Goal: Task Accomplishment & Management: Use online tool/utility

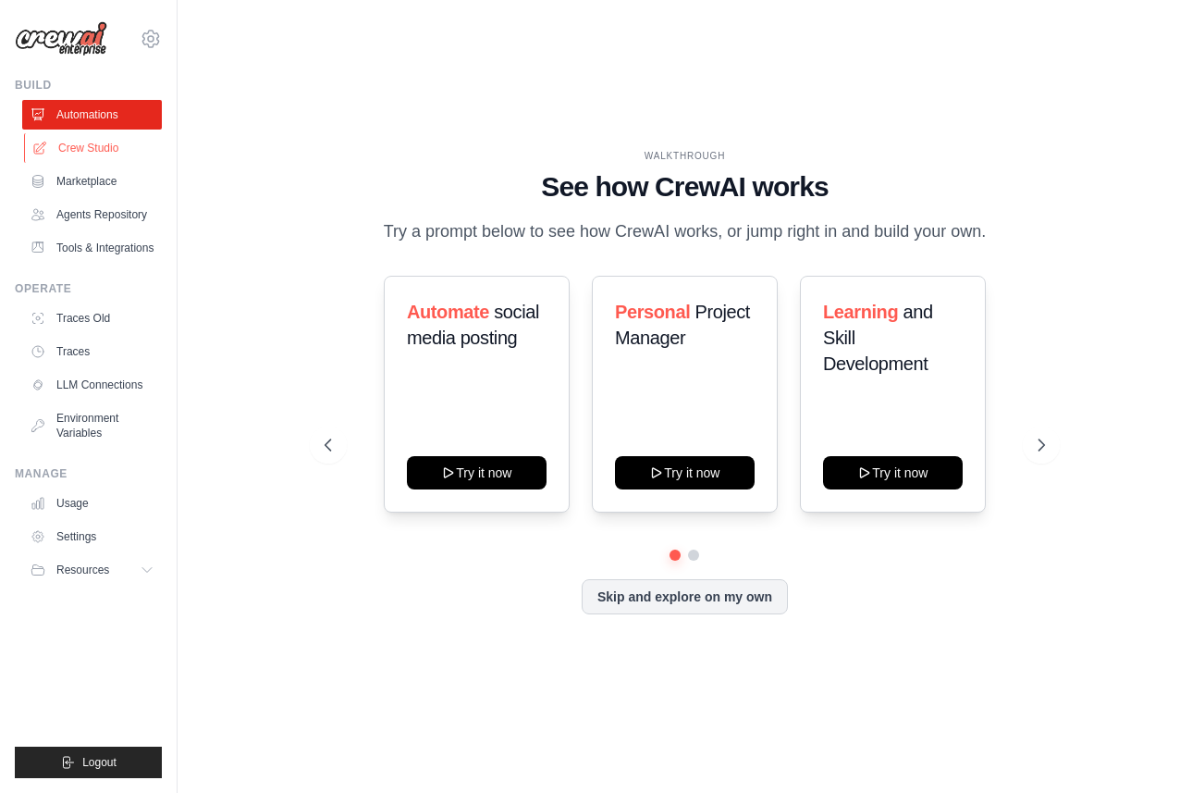
click at [98, 155] on link "Crew Studio" at bounding box center [94, 148] width 140 height 30
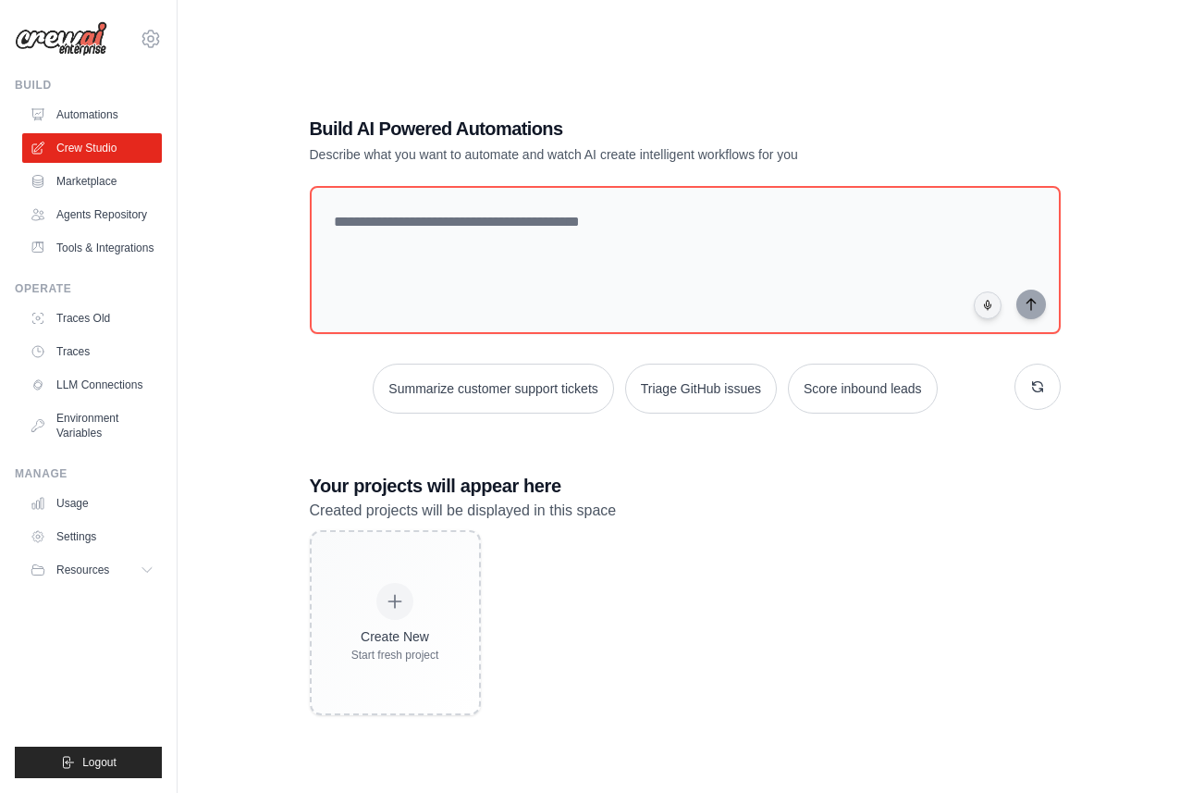
scroll to position [37, 0]
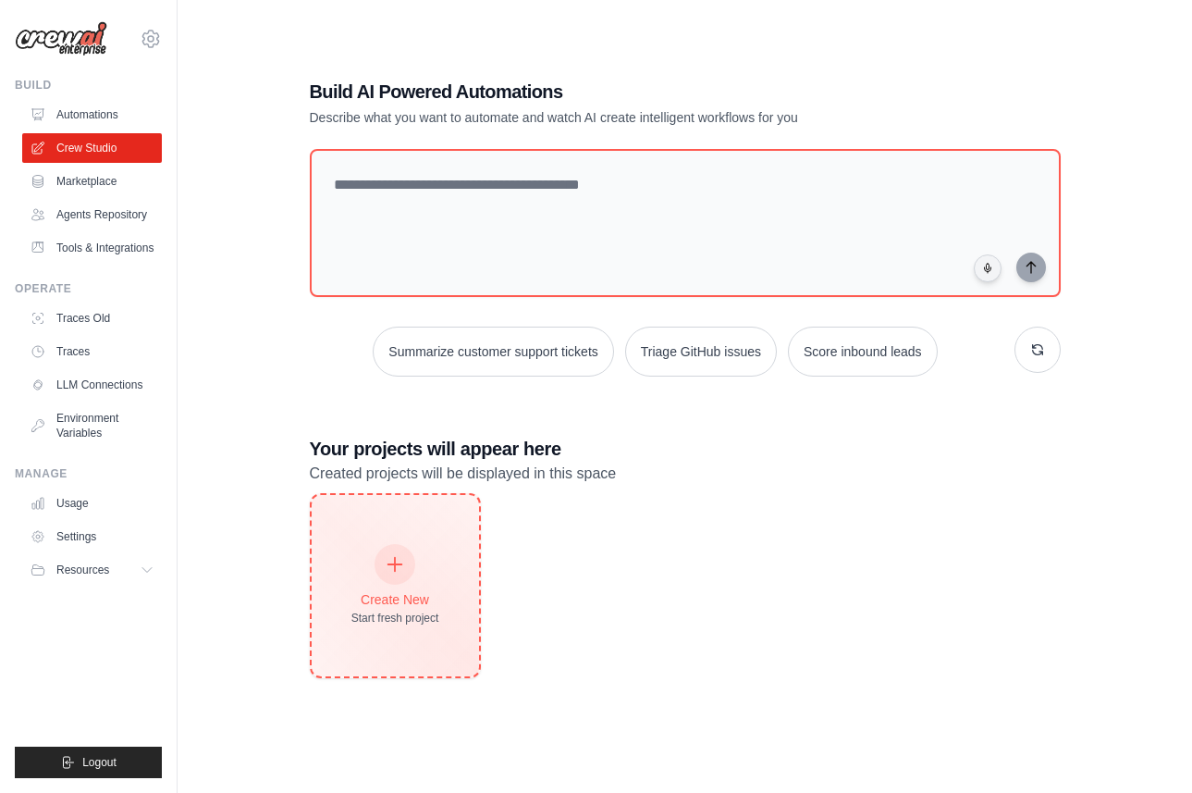
click at [437, 574] on div "Create New Start fresh project" at bounding box center [396, 586] width 88 height 80
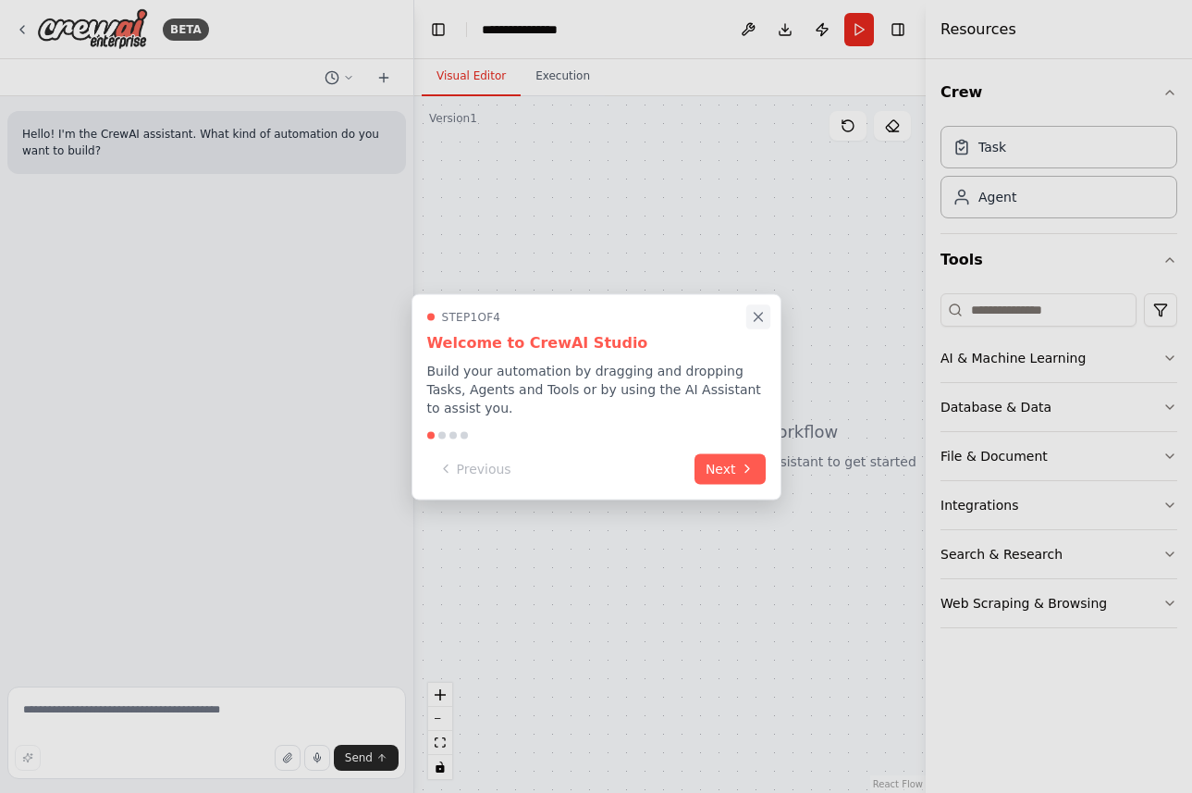
click at [761, 315] on icon "Close walkthrough" at bounding box center [758, 316] width 17 height 17
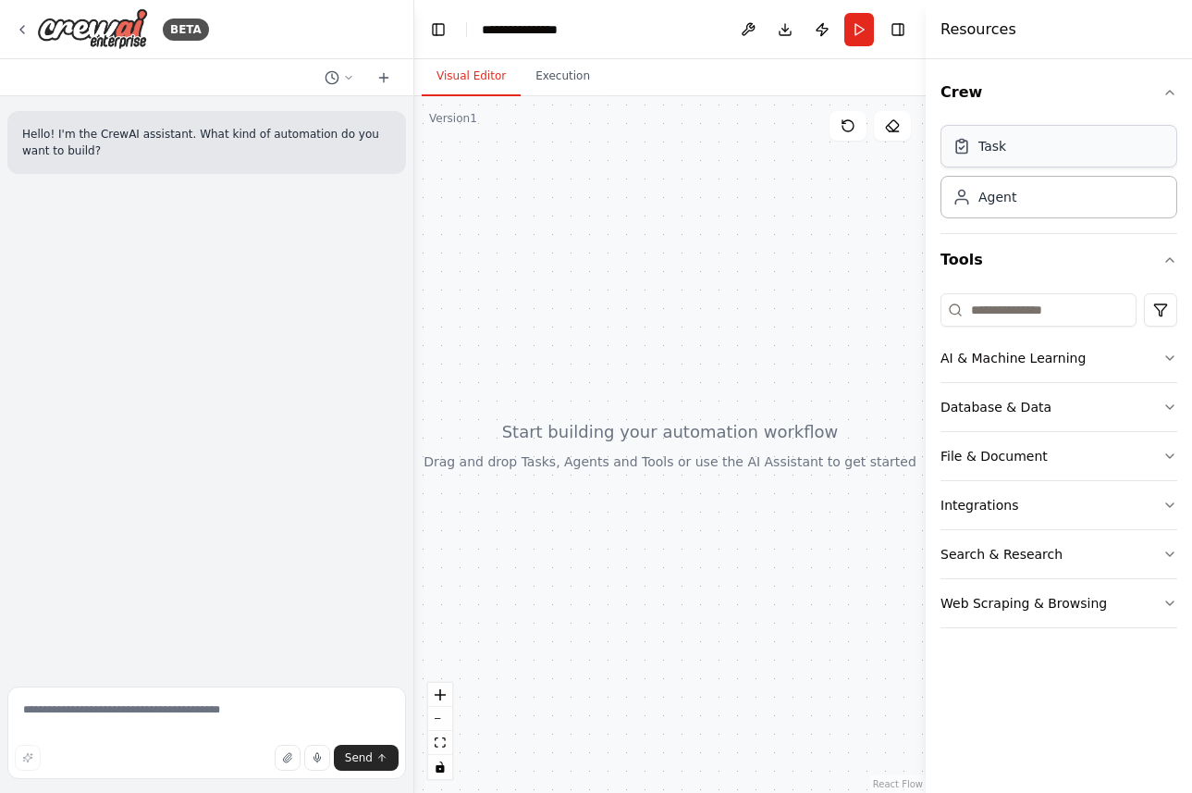
click at [1007, 139] on div "Task" at bounding box center [1059, 146] width 237 height 43
click at [983, 149] on div "Task" at bounding box center [993, 146] width 28 height 19
click at [1007, 210] on div "Agent" at bounding box center [1059, 196] width 237 height 43
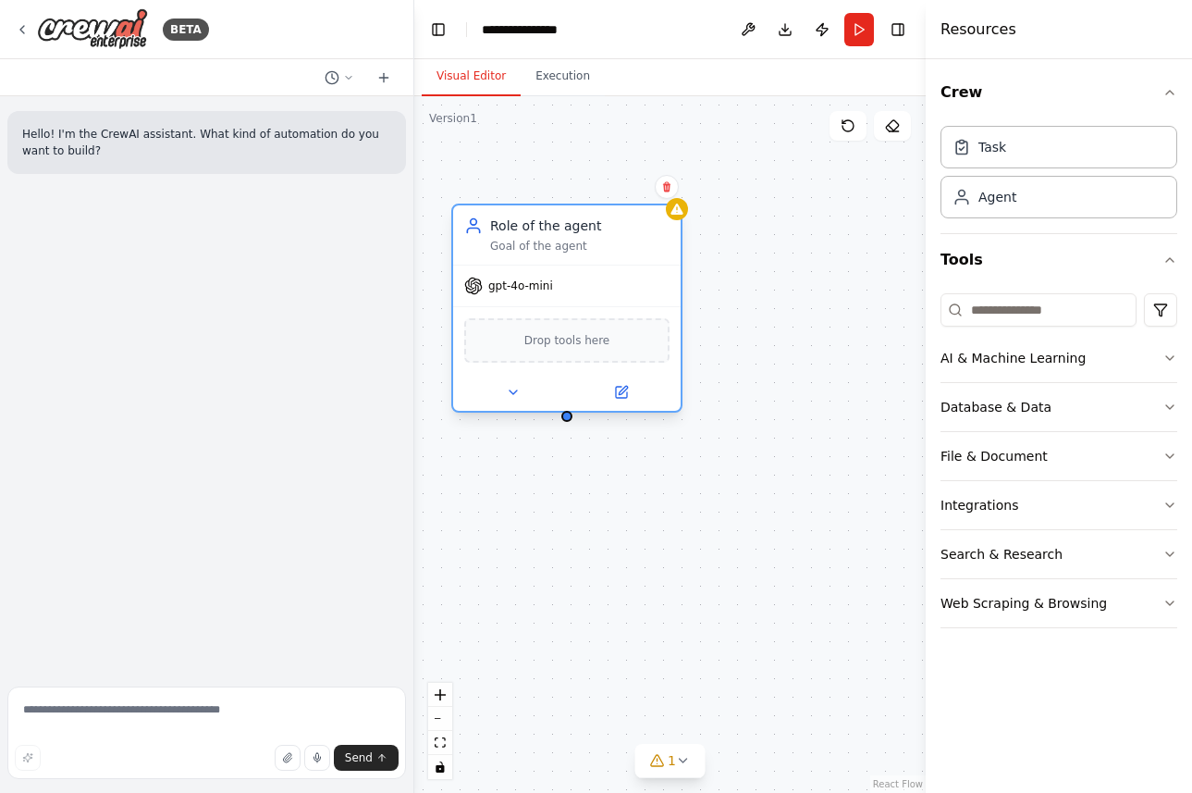
drag, startPoint x: 772, startPoint y: 228, endPoint x: 561, endPoint y: 228, distance: 211.8
click at [560, 228] on div "Role of the agent" at bounding box center [579, 225] width 179 height 19
click at [1018, 190] on div "Agent" at bounding box center [1059, 196] width 237 height 43
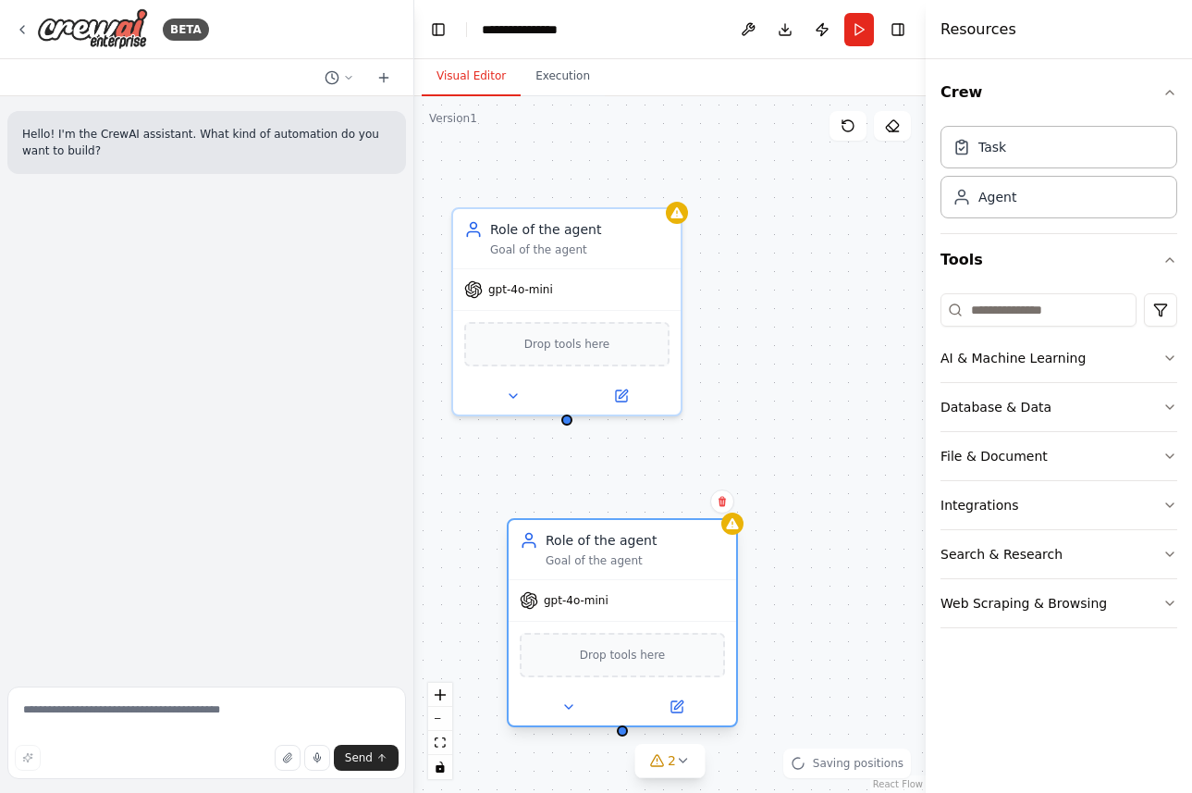
drag, startPoint x: 703, startPoint y: 618, endPoint x: 531, endPoint y: 513, distance: 201.3
click at [531, 520] on div "Role of the agent Goal of the agent" at bounding box center [623, 549] width 228 height 59
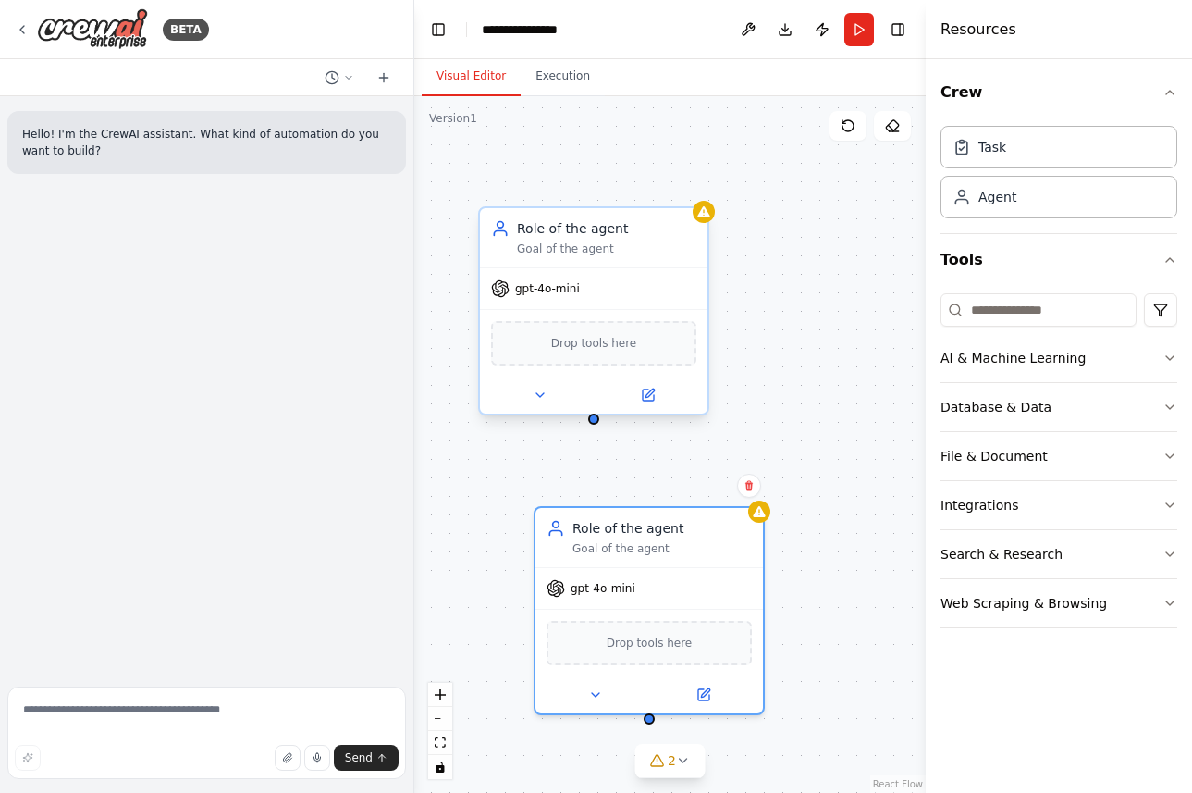
drag, startPoint x: 569, startPoint y: 423, endPoint x: 585, endPoint y: 254, distance: 169.1
click at [585, 253] on div "Role of the agent Goal of the agent gpt-4o-mini Drop tools here Role of the age…" at bounding box center [670, 444] width 512 height 697
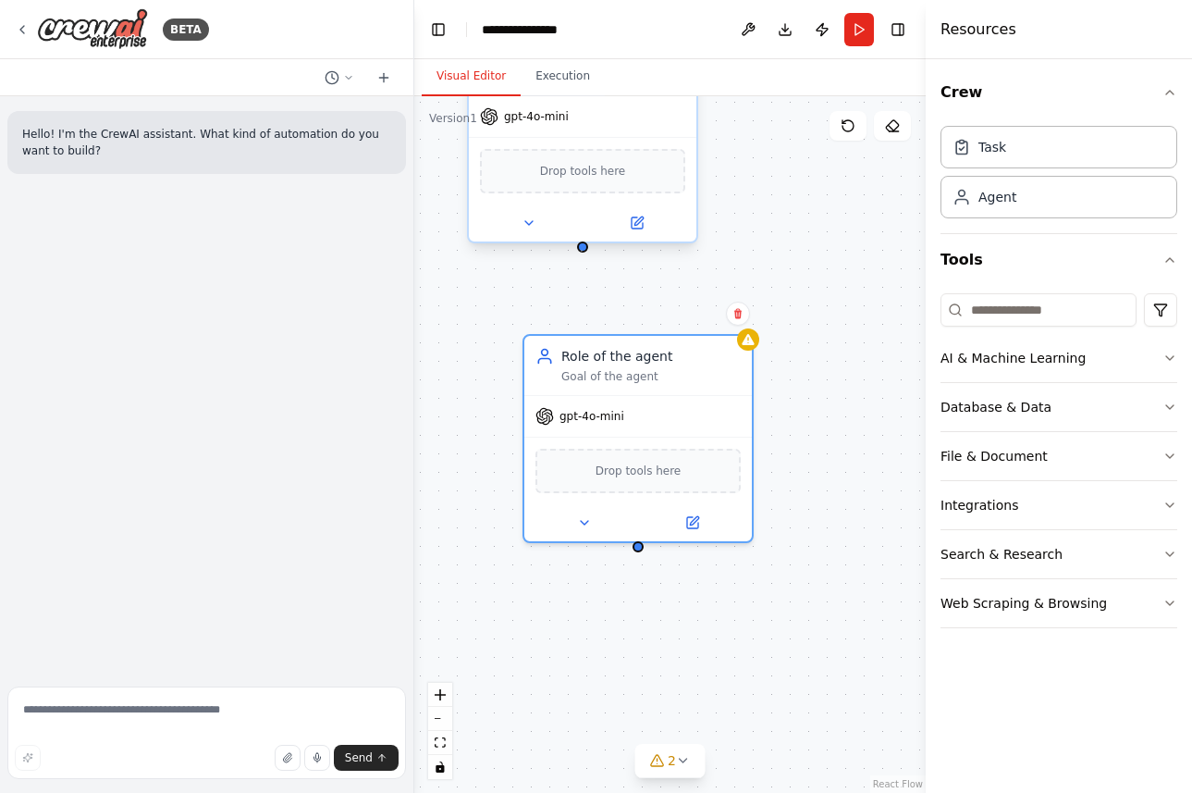
click at [581, 251] on div at bounding box center [582, 246] width 11 height 11
drag, startPoint x: 581, startPoint y: 251, endPoint x: 641, endPoint y: 547, distance: 302.1
click at [641, 547] on div "Role of the agent Goal of the agent gpt-4o-mini Drop tools here Role of the age…" at bounding box center [670, 444] width 512 height 697
drag, startPoint x: 583, startPoint y: 250, endPoint x: 639, endPoint y: 550, distance: 305.9
click at [639, 550] on div "Role of the agent Goal of the agent gpt-4o-mini Drop tools here Role of the age…" at bounding box center [670, 444] width 512 height 697
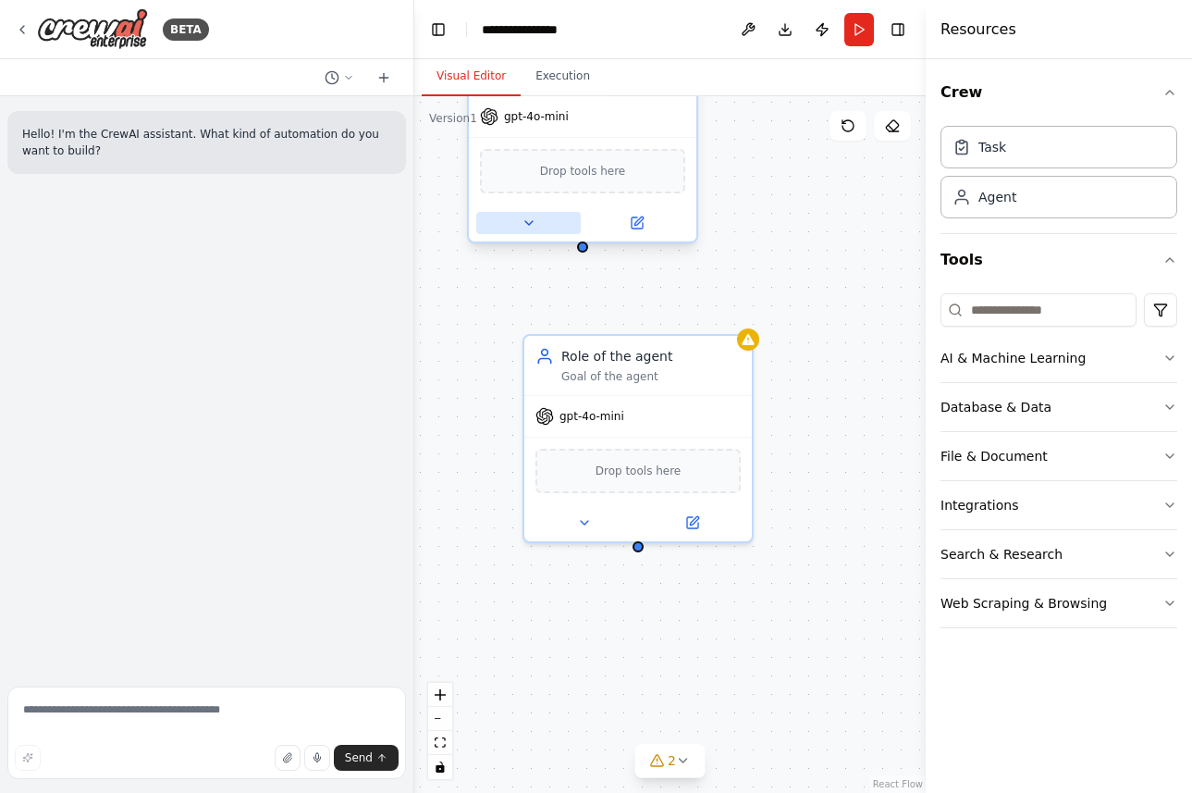
click at [528, 222] on icon at bounding box center [528, 223] width 7 height 4
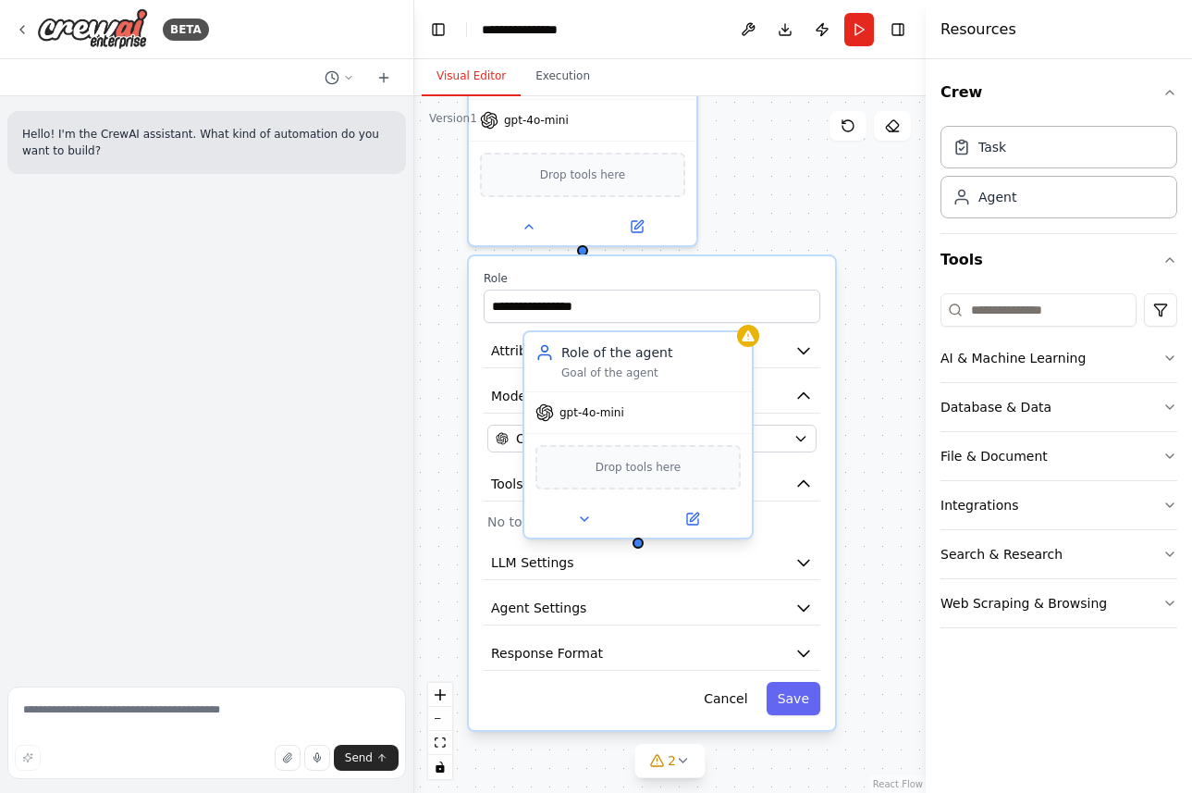
click at [625, 473] on span "Drop tools here" at bounding box center [639, 467] width 86 height 19
click at [1169, 359] on icon "button" at bounding box center [1170, 358] width 7 height 4
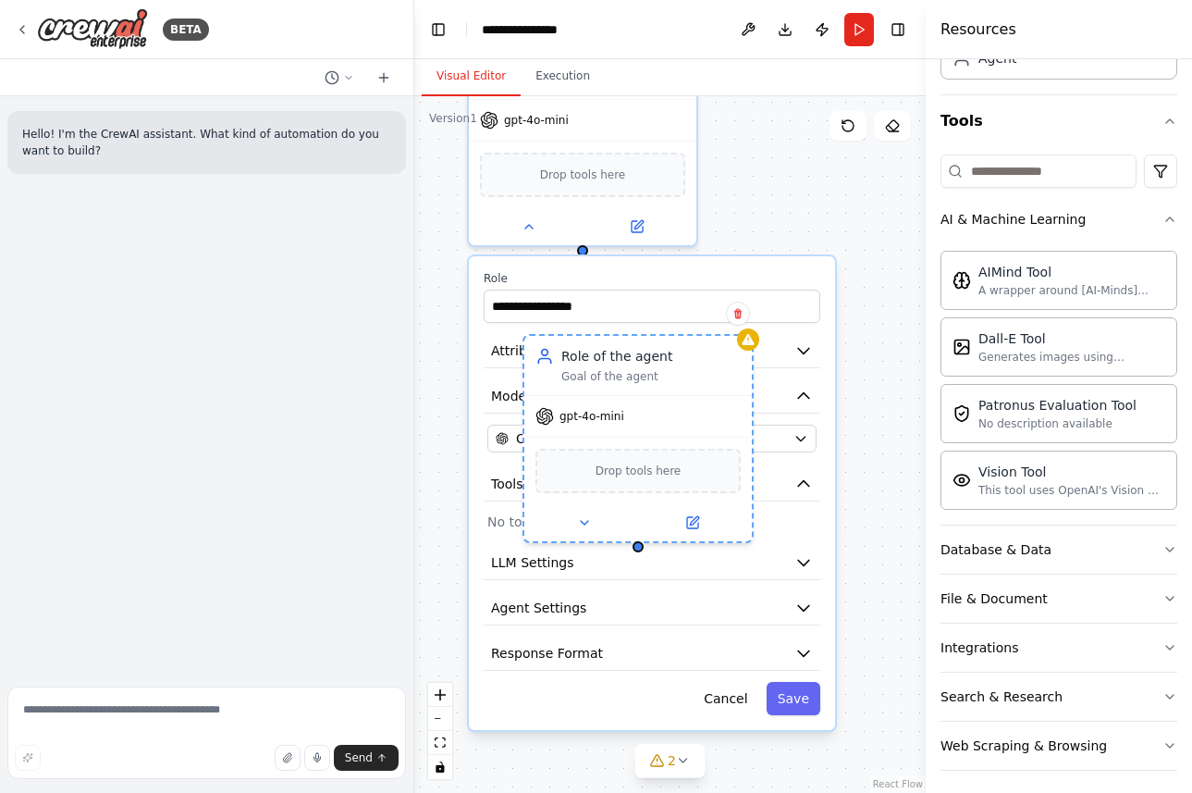
scroll to position [146, 0]
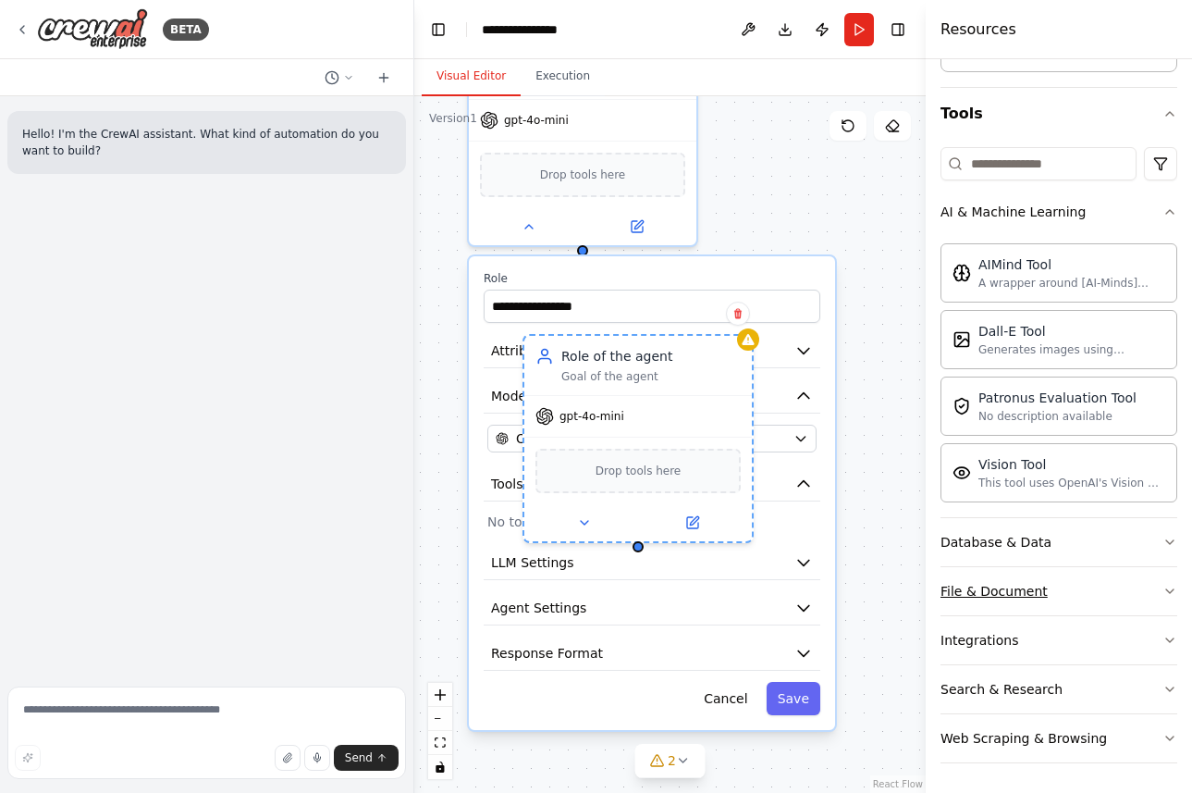
click at [1107, 591] on button "File & Document" at bounding box center [1059, 591] width 237 height 48
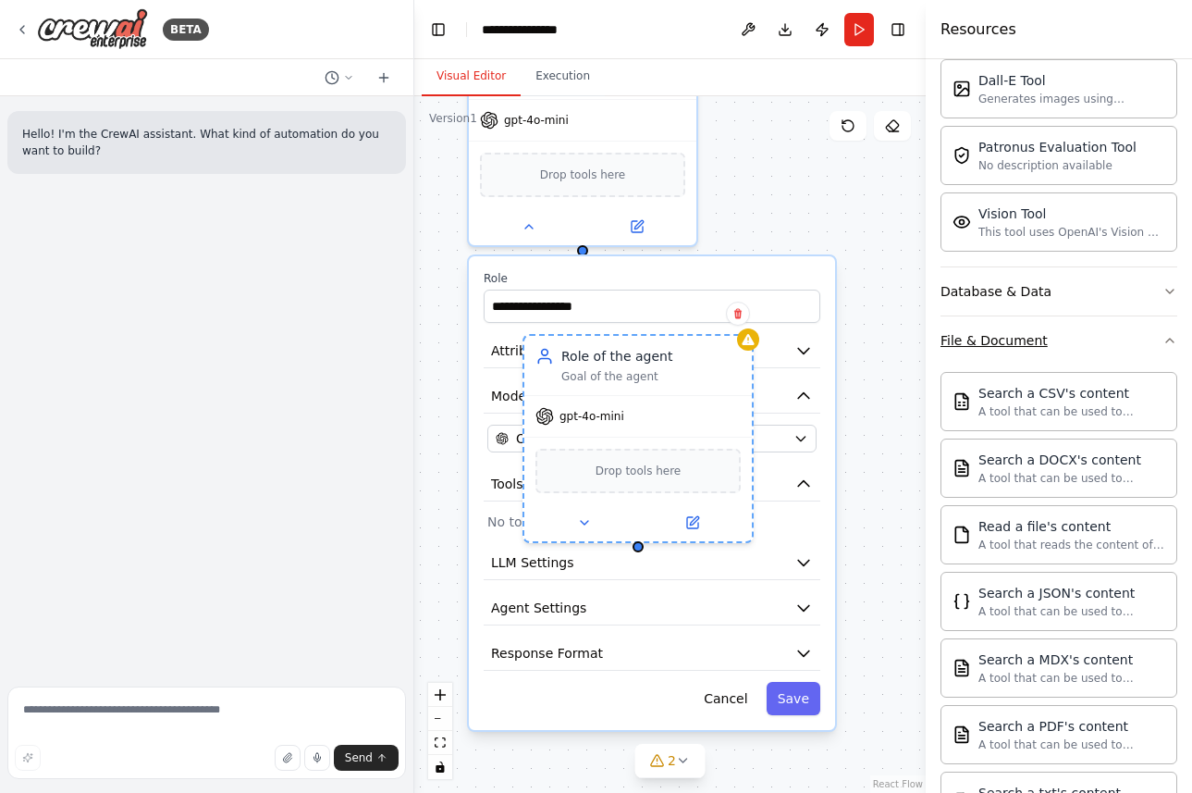
scroll to position [398, 0]
click at [870, 296] on div "**********" at bounding box center [670, 444] width 512 height 697
click at [801, 695] on button "Save" at bounding box center [794, 698] width 54 height 33
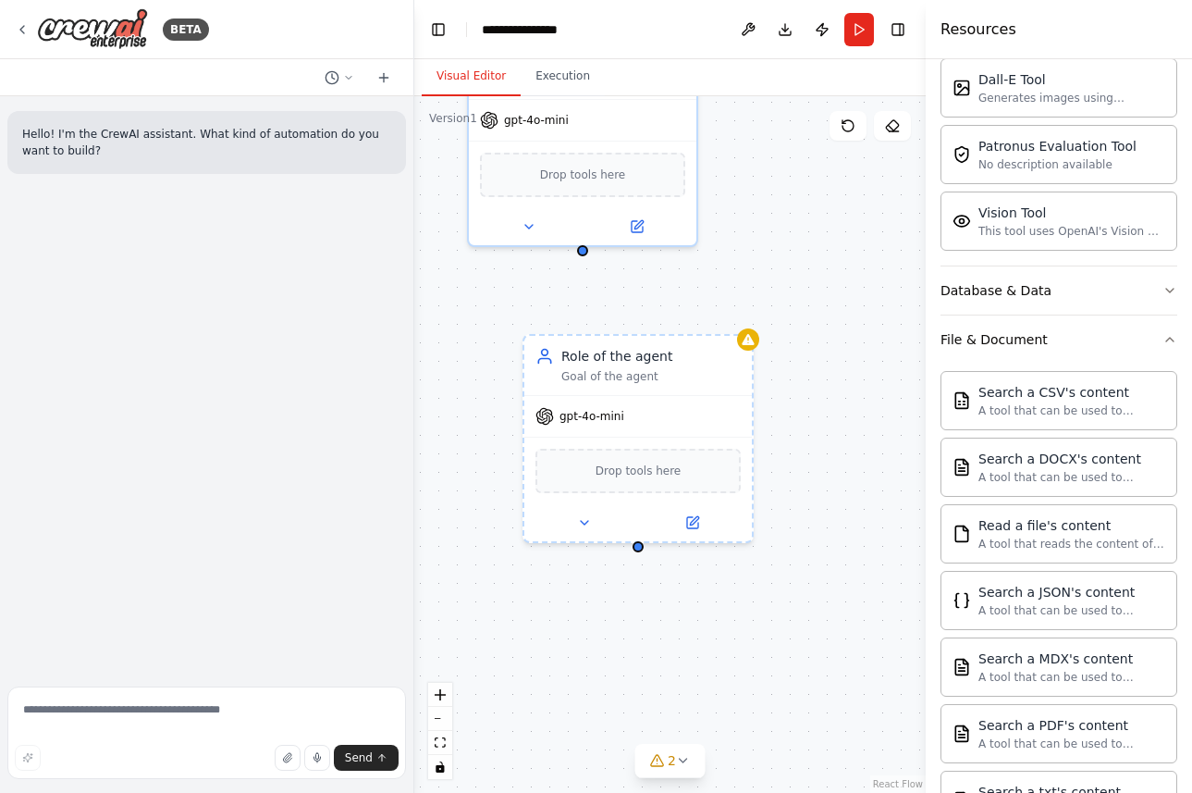
click at [497, 384] on div "Role of the agent Goal of the agent gpt-4o-mini Drop tools here Role of the age…" at bounding box center [670, 444] width 512 height 697
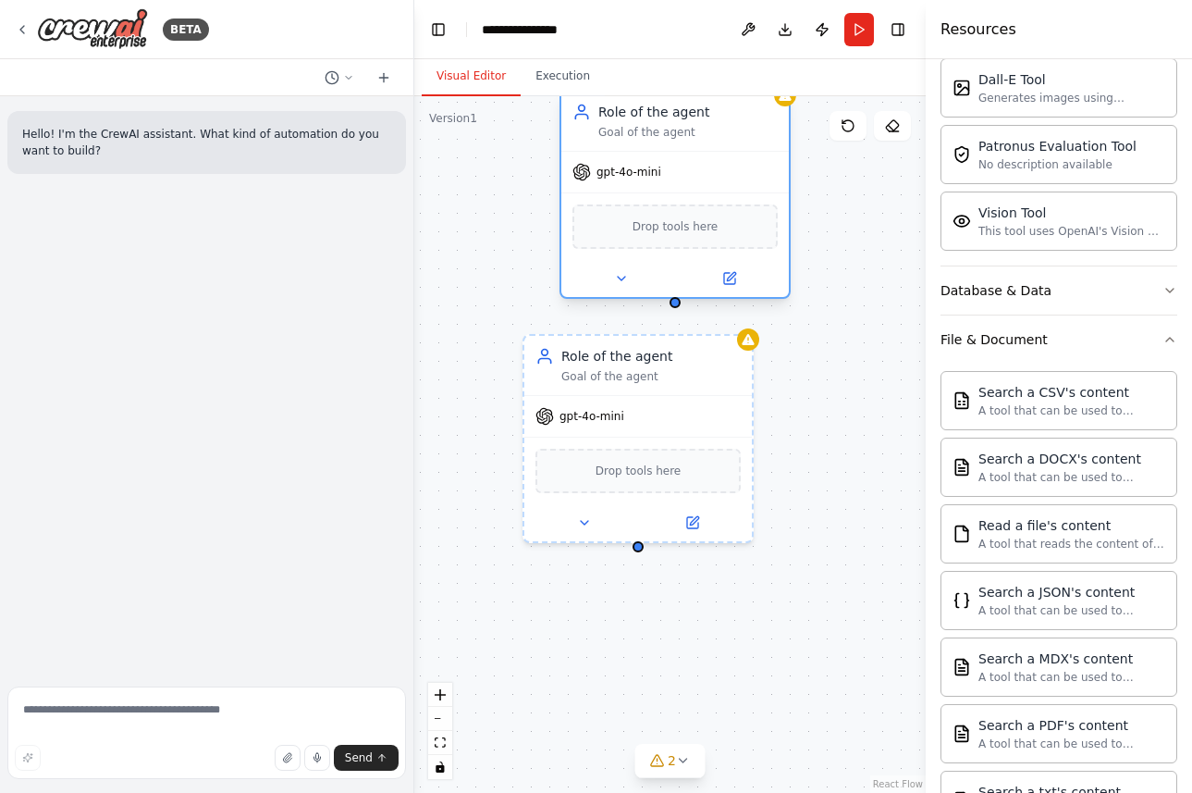
drag, startPoint x: 619, startPoint y: 181, endPoint x: 718, endPoint y: 236, distance: 113.0
click at [718, 236] on div "Drop tools here" at bounding box center [675, 226] width 205 height 44
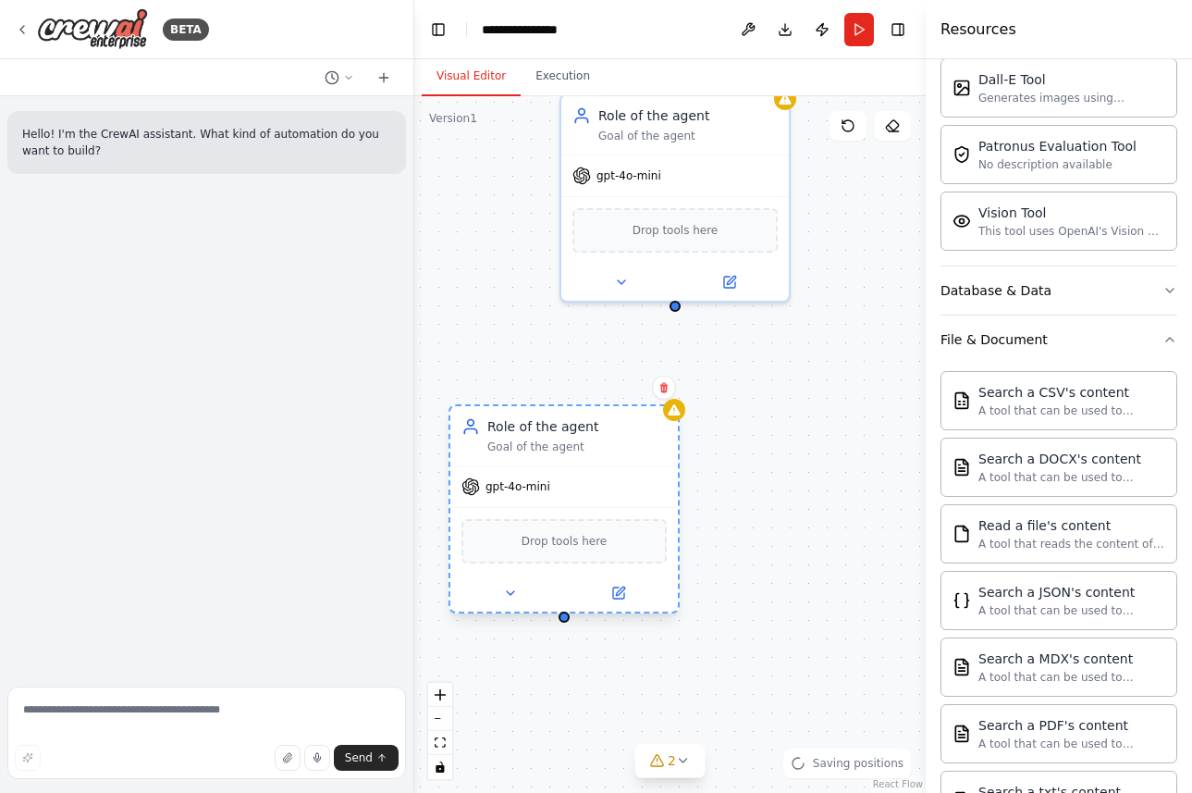
drag, startPoint x: 628, startPoint y: 495, endPoint x: 550, endPoint y: 562, distance: 103.0
click at [550, 562] on div "Drop tools here" at bounding box center [565, 541] width 228 height 68
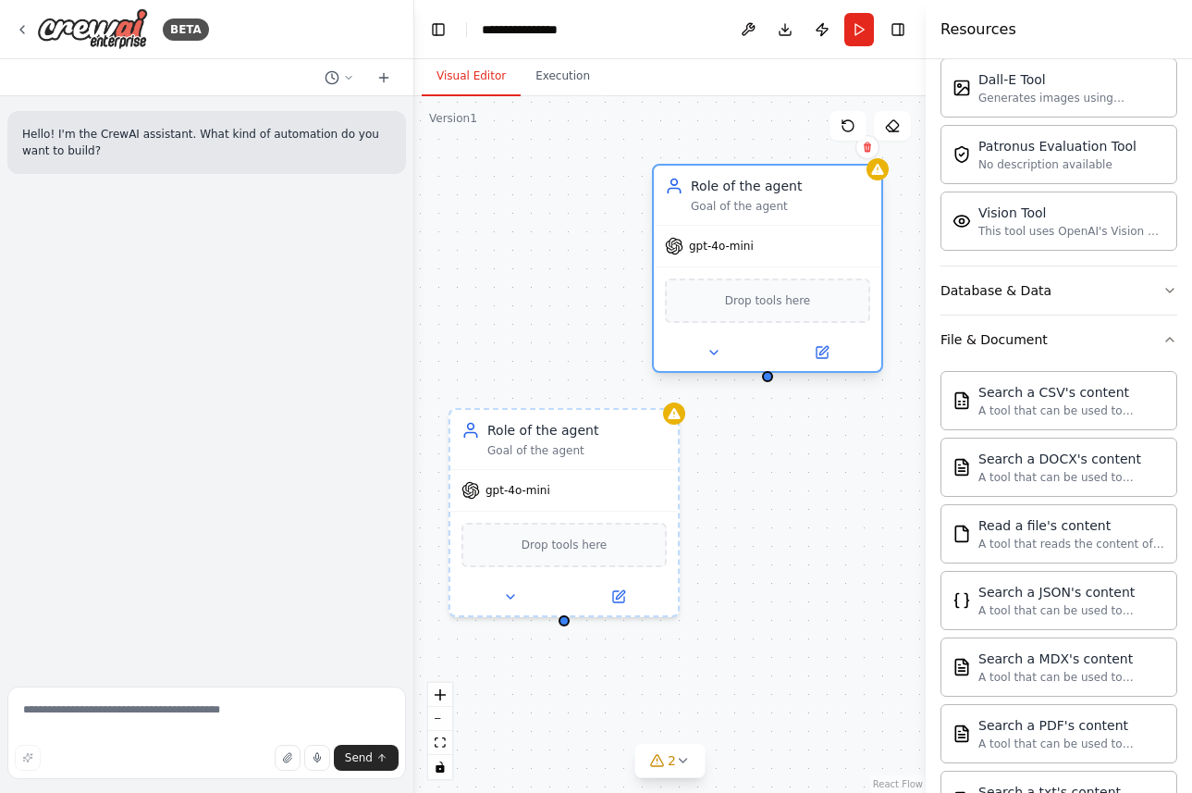
drag, startPoint x: 701, startPoint y: 260, endPoint x: 801, endPoint y: 343, distance: 130.1
click at [801, 343] on div "gpt-4o-mini Drop tools here" at bounding box center [768, 298] width 228 height 146
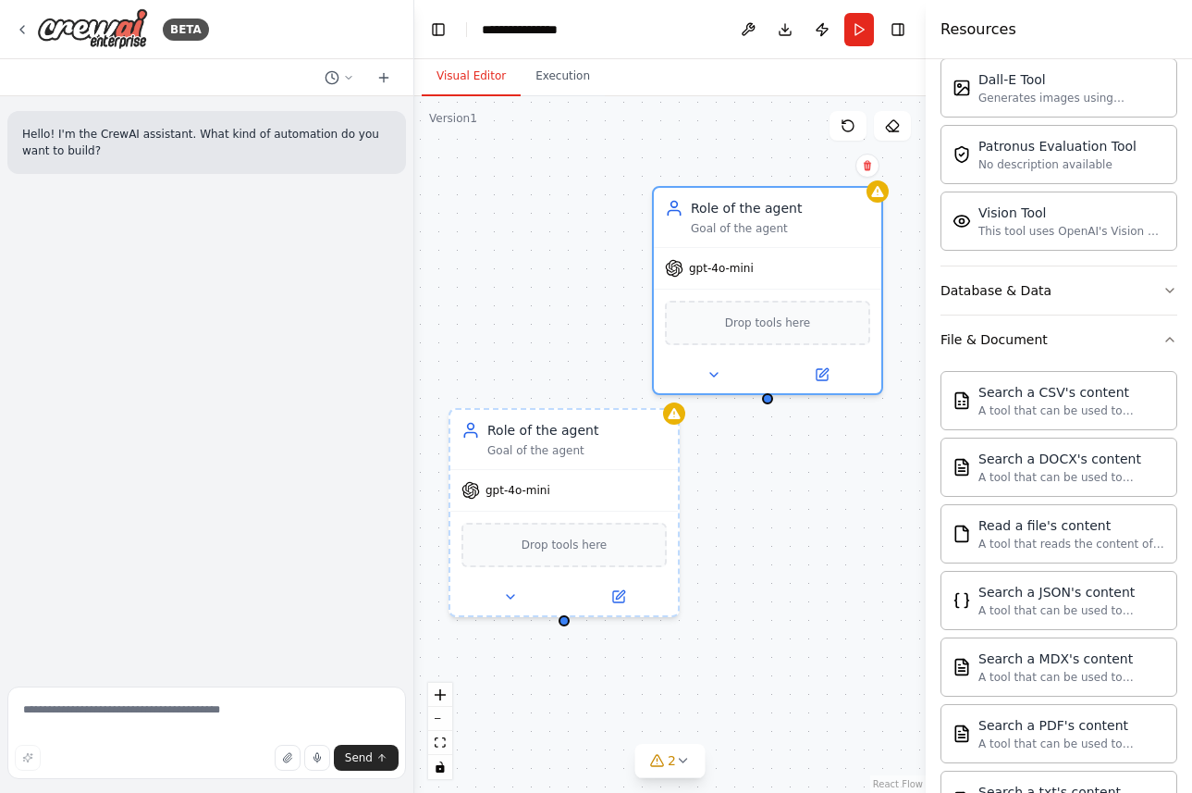
click at [797, 472] on div "Role of the agent Goal of the agent gpt-4o-mini Drop tools here Role of the age…" at bounding box center [670, 444] width 512 height 697
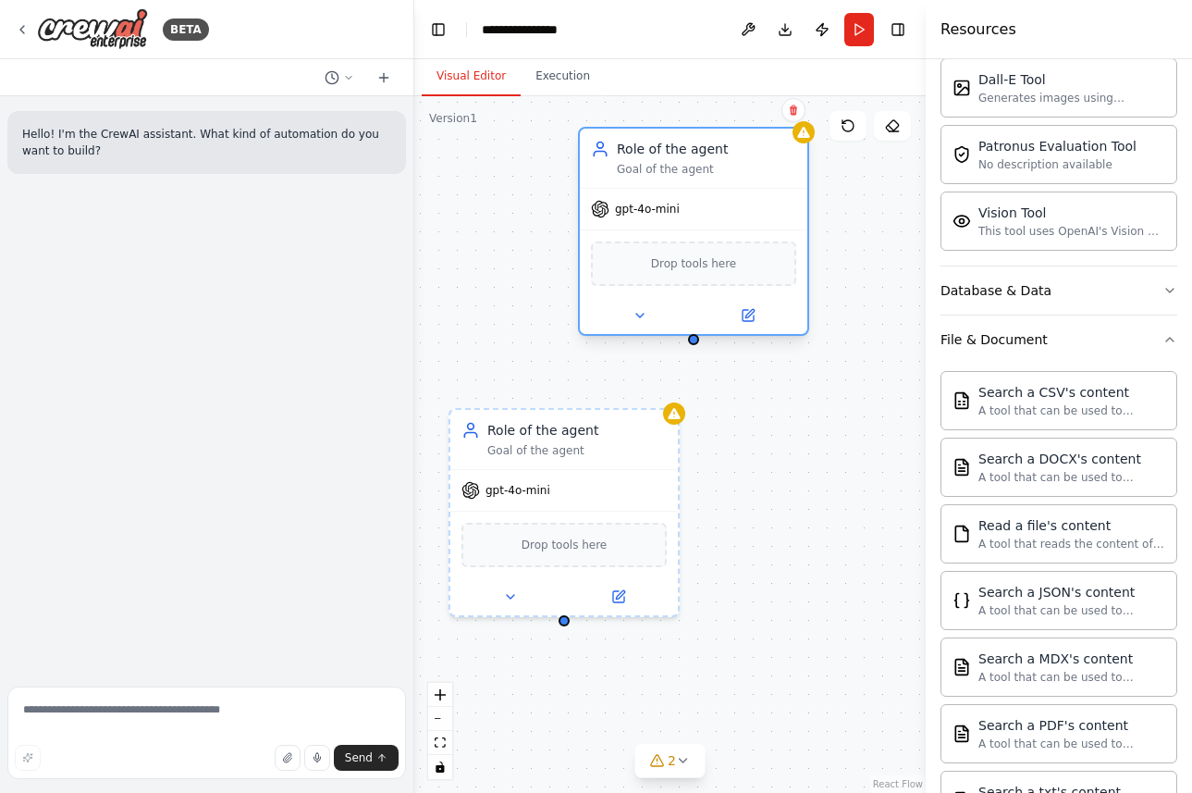
drag, startPoint x: 779, startPoint y: 264, endPoint x: 710, endPoint y: 206, distance: 90.0
click at [710, 206] on div "gpt-4o-mini" at bounding box center [694, 209] width 228 height 41
click at [753, 616] on div "Role of the agent Goal of the agent gpt-4o-mini Drop tools here Role of the age…" at bounding box center [670, 444] width 512 height 697
